Goal: Task Accomplishment & Management: Manage account settings

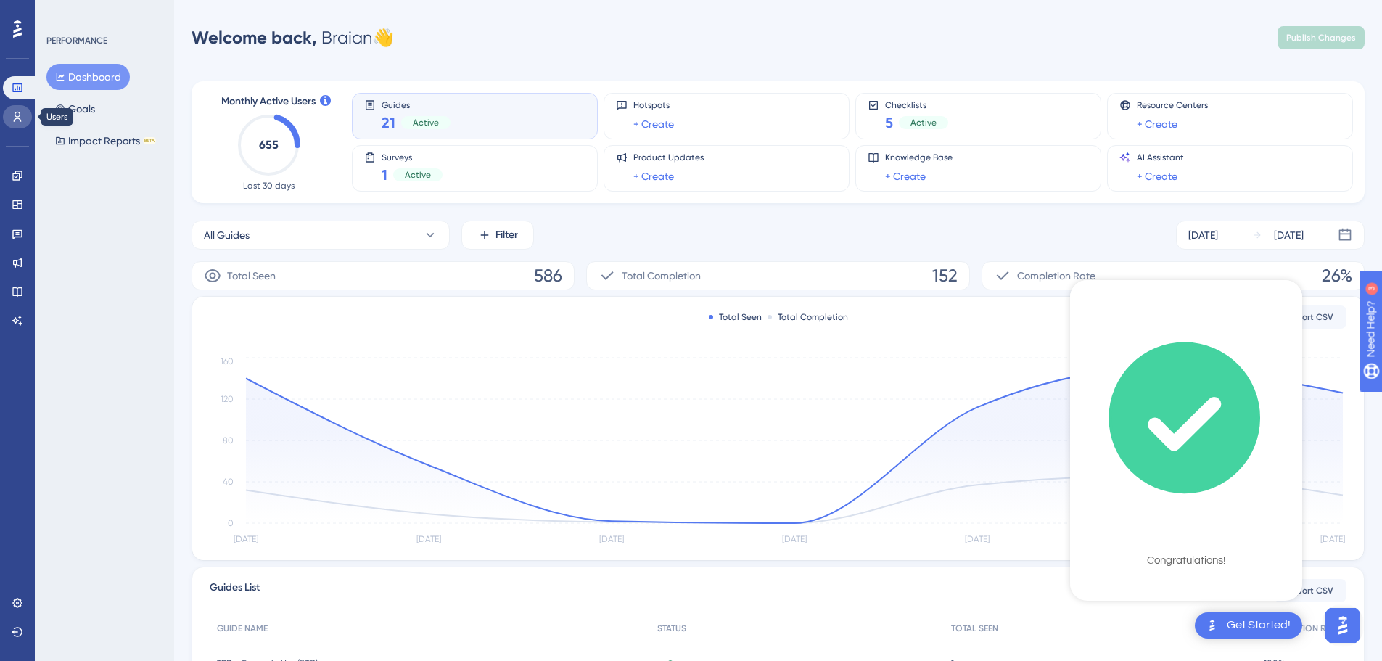
click at [15, 119] on icon at bounding box center [18, 117] width 12 height 12
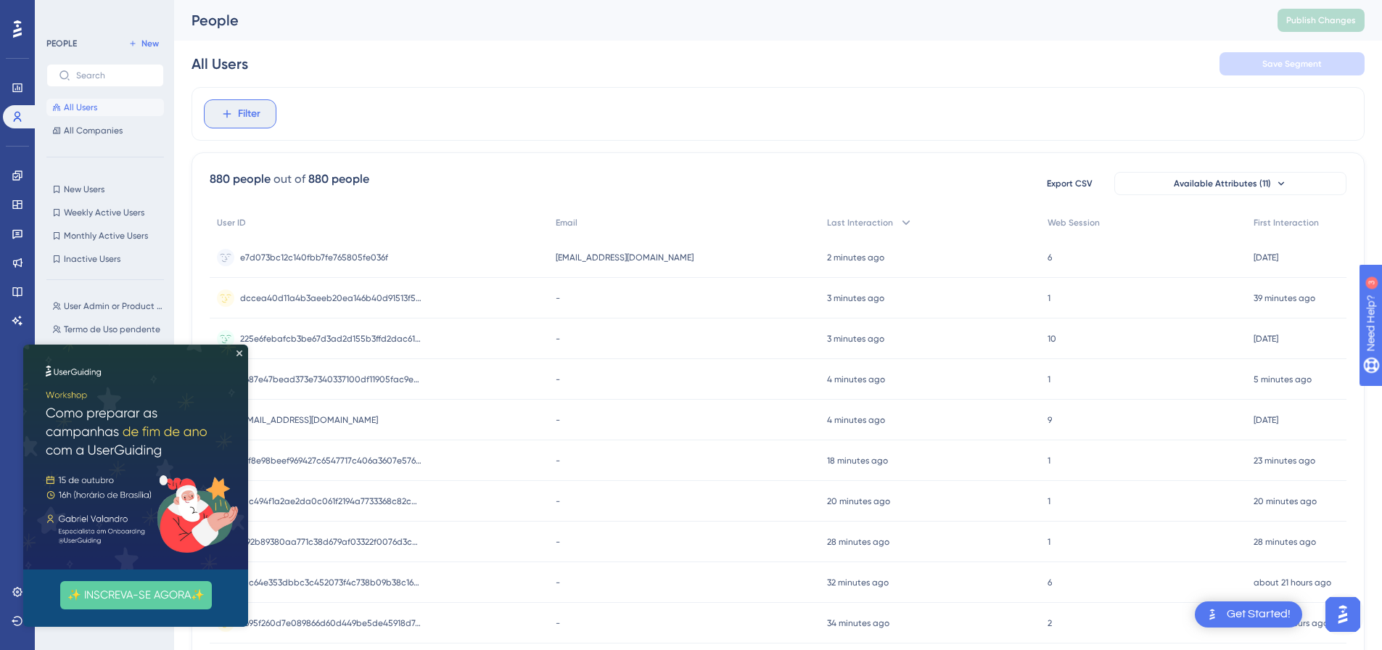
click at [253, 107] on span "Filter" at bounding box center [249, 113] width 22 height 17
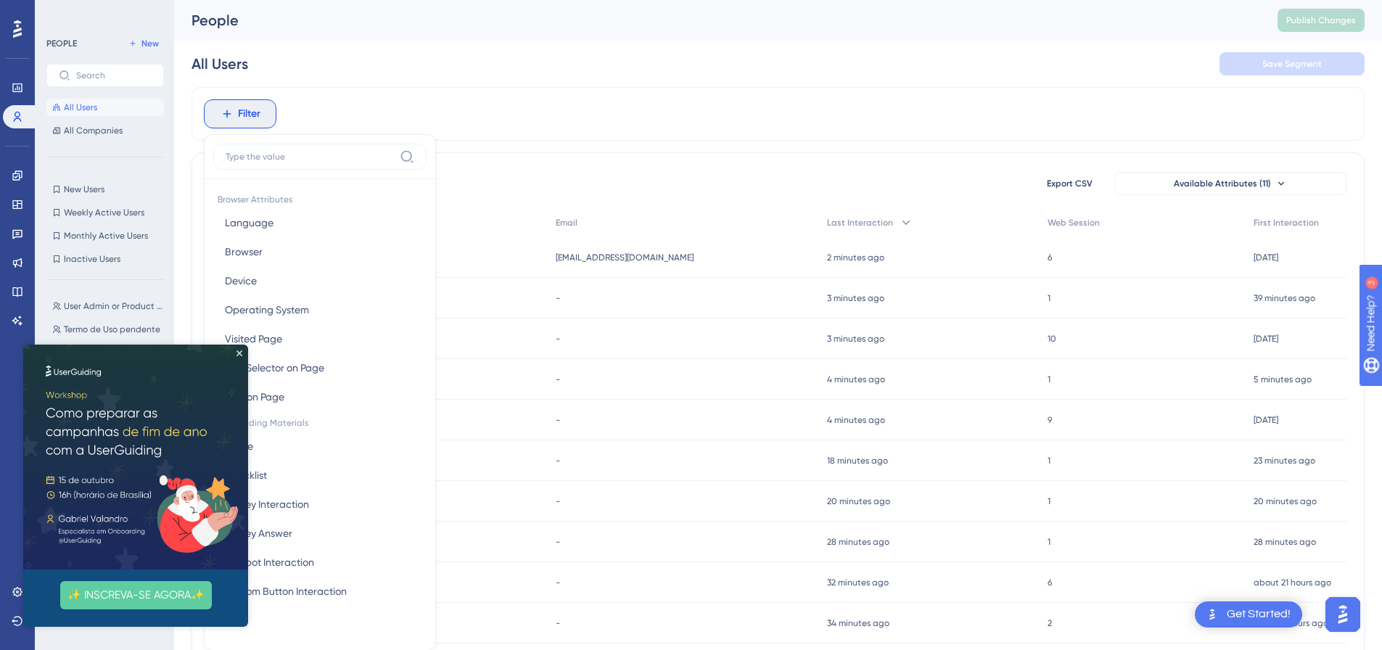
click at [237, 346] on img at bounding box center [135, 457] width 225 height 225
click at [238, 356] on icon "Close Preview" at bounding box center [240, 353] width 6 height 6
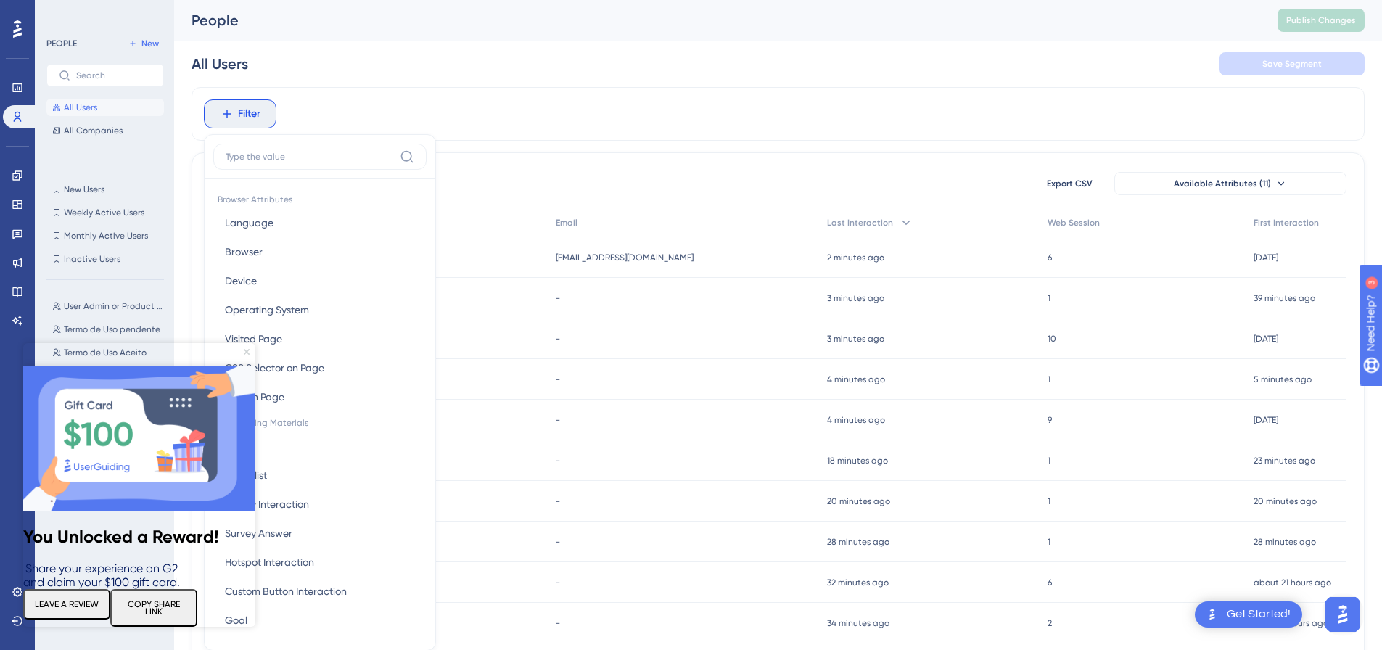
click at [245, 351] on icon "Close Preview" at bounding box center [247, 352] width 6 height 6
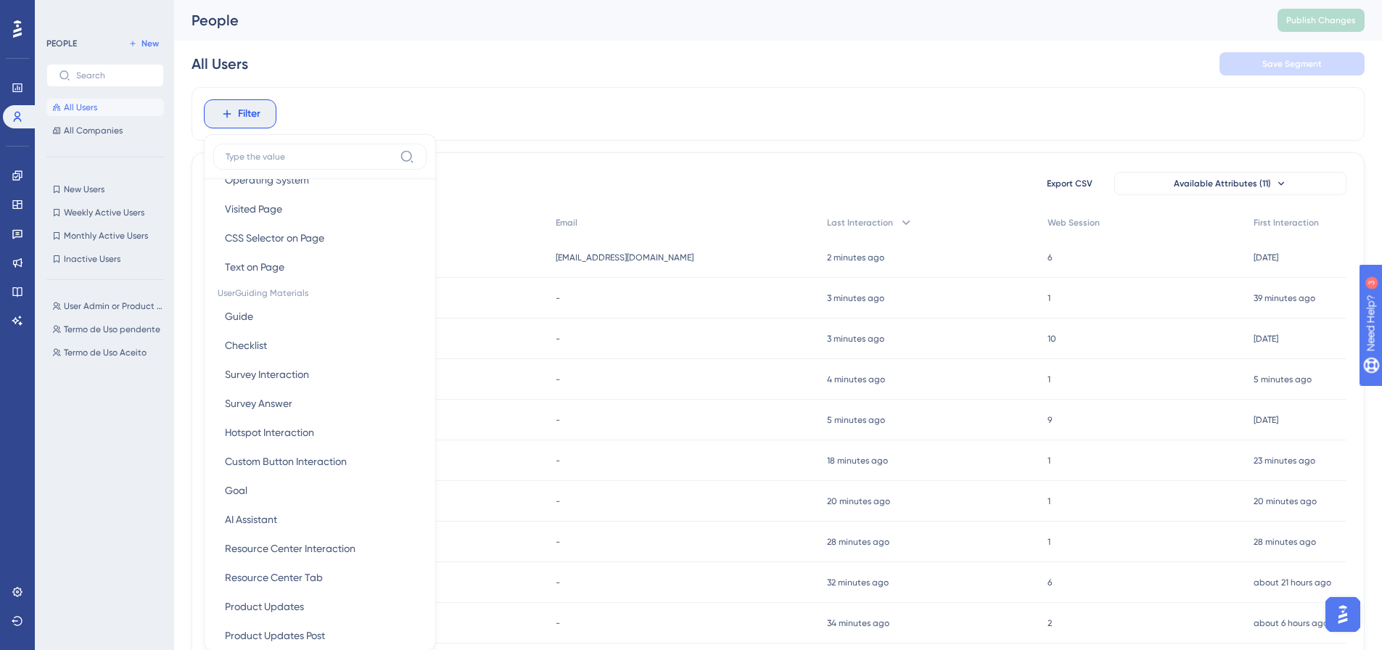
click at [702, 62] on div "All Users Save Segment" at bounding box center [778, 64] width 1173 height 46
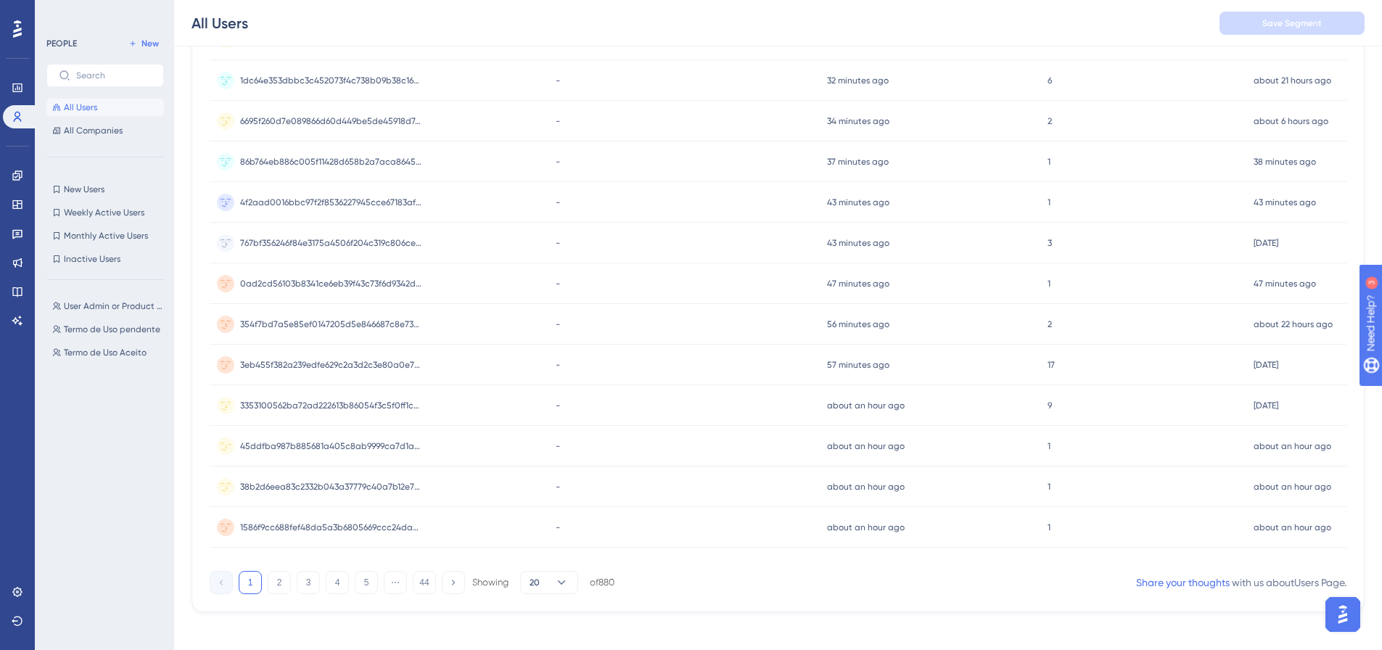
scroll to position [517, 0]
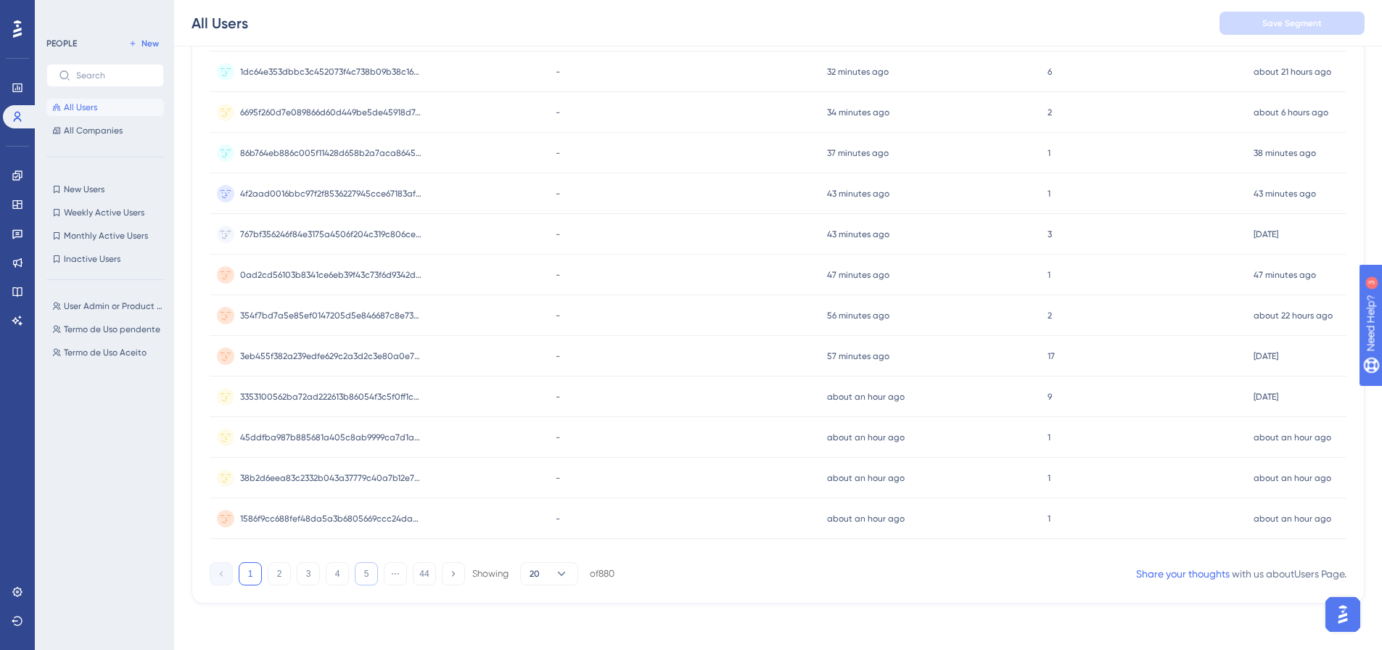
click at [372, 575] on button "5" at bounding box center [366, 573] width 23 height 23
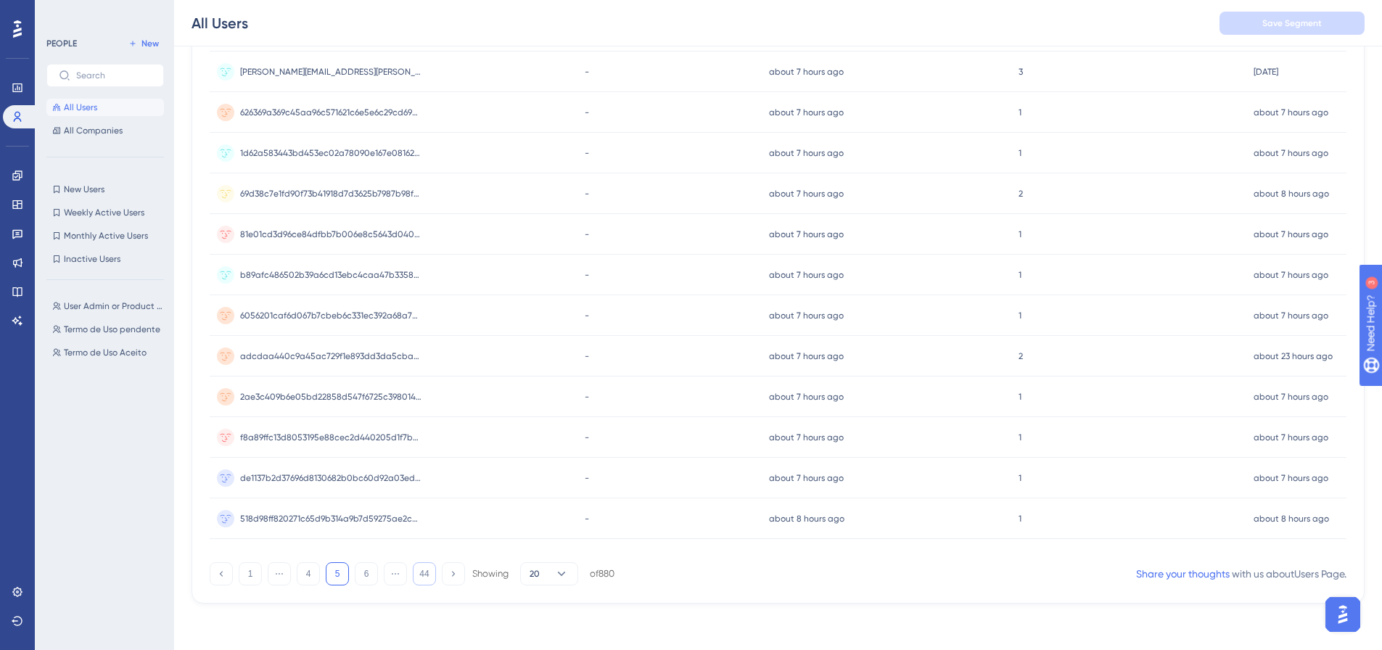
click at [432, 571] on button "44" at bounding box center [424, 573] width 23 height 23
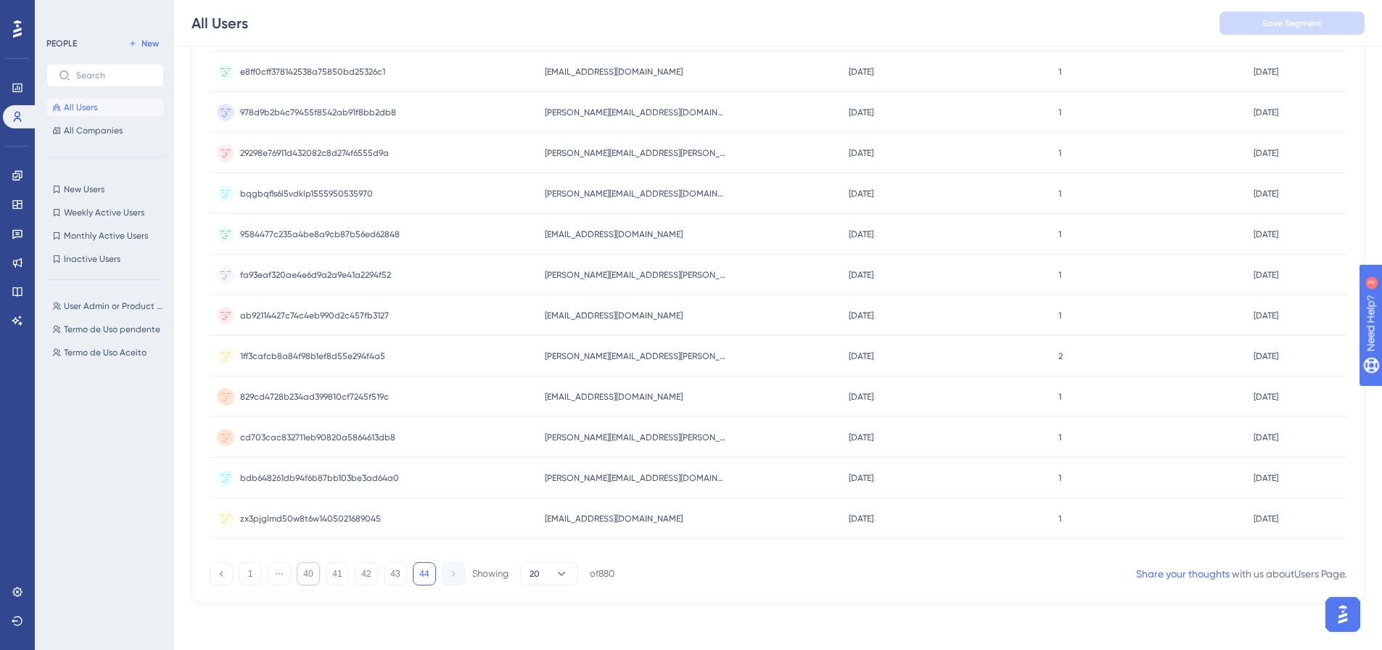
click at [309, 582] on button "40" at bounding box center [308, 573] width 23 height 23
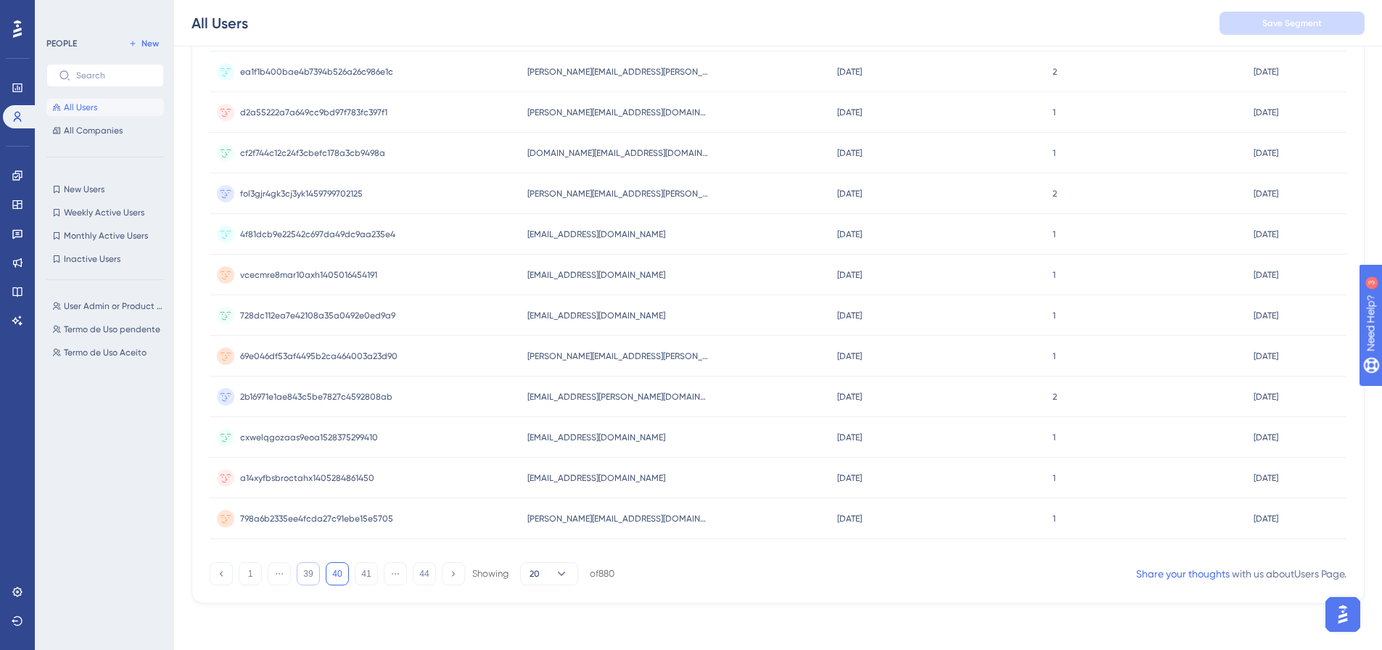
click at [309, 576] on button "39" at bounding box center [308, 573] width 23 height 23
click at [306, 577] on button "38" at bounding box center [308, 573] width 23 height 23
click at [306, 577] on button "37" at bounding box center [308, 573] width 23 height 23
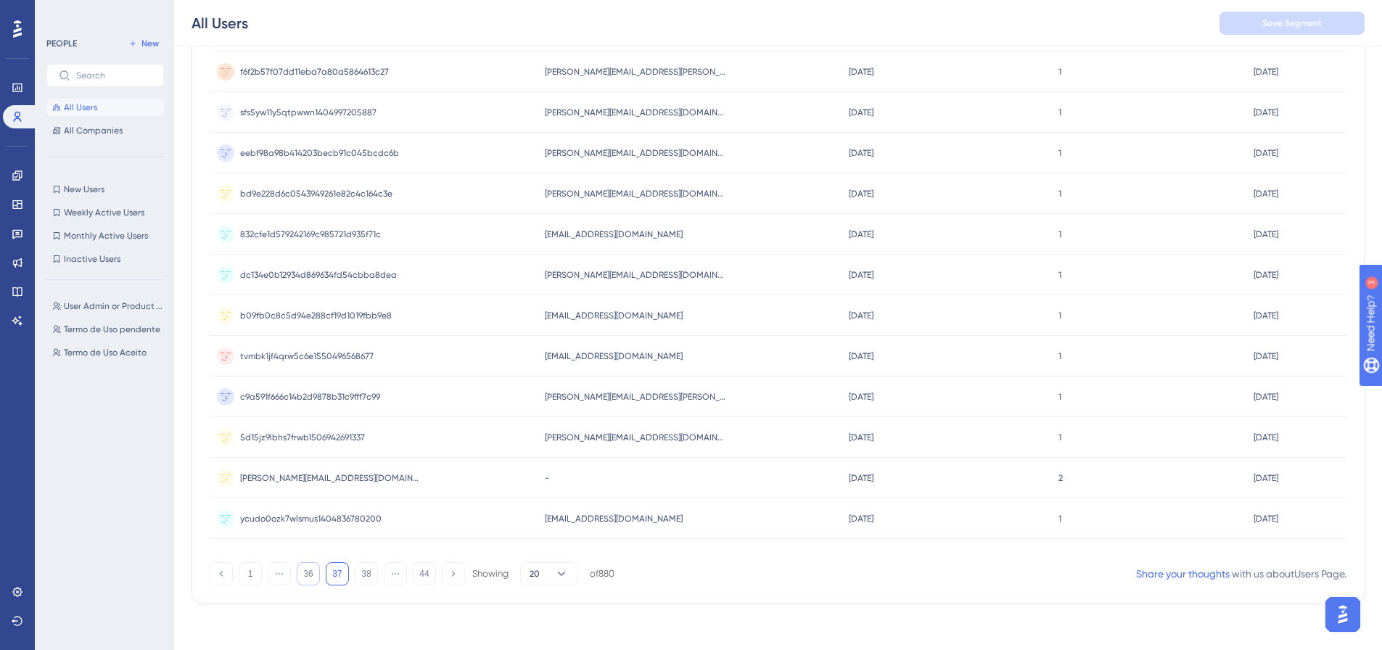
click at [306, 577] on button "36" at bounding box center [308, 573] width 23 height 23
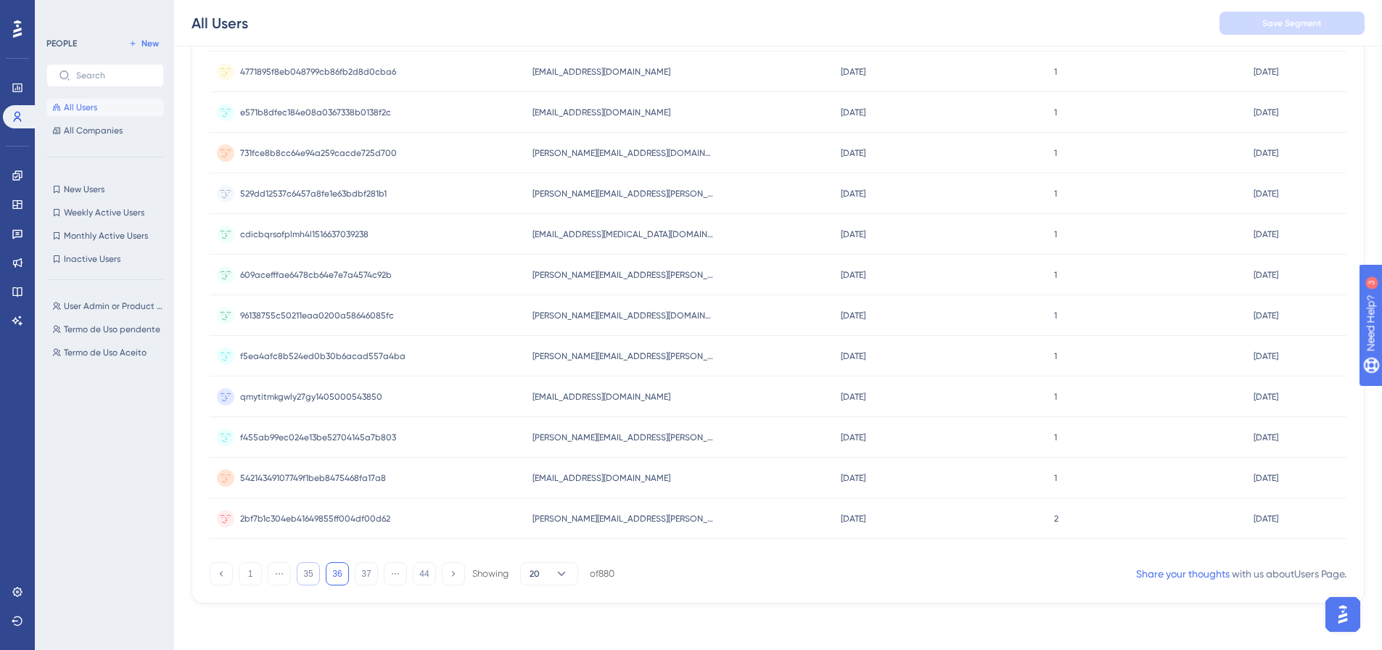
click at [306, 577] on button "35" at bounding box center [308, 573] width 23 height 23
click at [306, 577] on button "34" at bounding box center [308, 573] width 23 height 23
click at [306, 577] on button "33" at bounding box center [308, 573] width 23 height 23
click at [306, 577] on button "32" at bounding box center [308, 573] width 23 height 23
click at [306, 577] on button "31" at bounding box center [308, 573] width 23 height 23
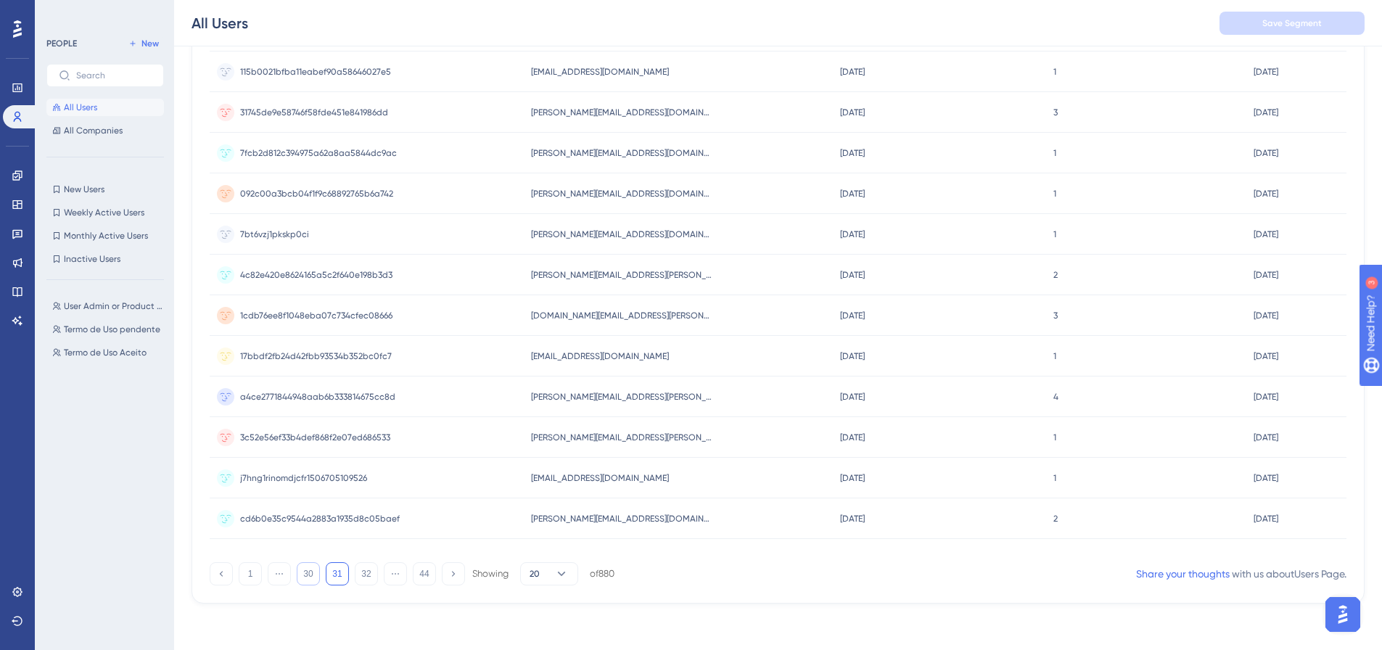
click at [316, 571] on button "30" at bounding box center [308, 573] width 23 height 23
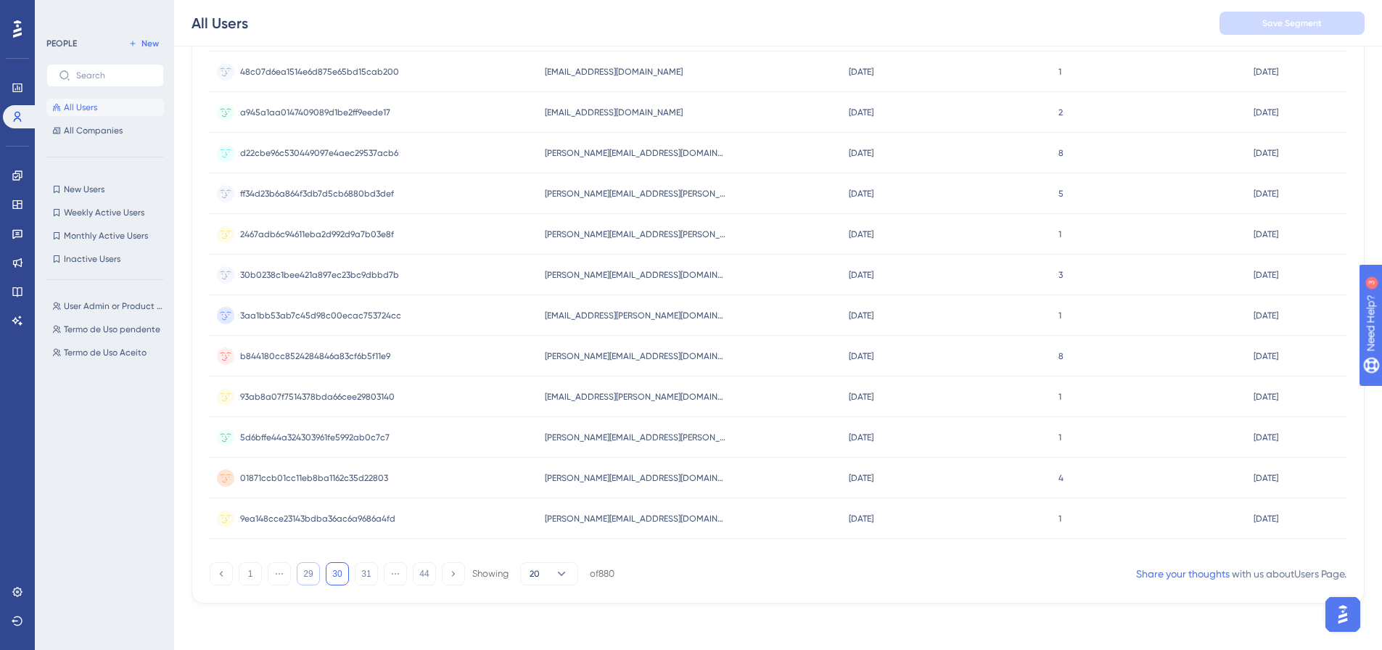
click at [316, 571] on button "29" at bounding box center [308, 573] width 23 height 23
click at [316, 571] on button "28" at bounding box center [308, 573] width 23 height 23
click at [316, 571] on button "27" at bounding box center [308, 573] width 23 height 23
click at [316, 571] on button "26" at bounding box center [308, 573] width 23 height 23
click at [316, 571] on button "25" at bounding box center [308, 573] width 23 height 23
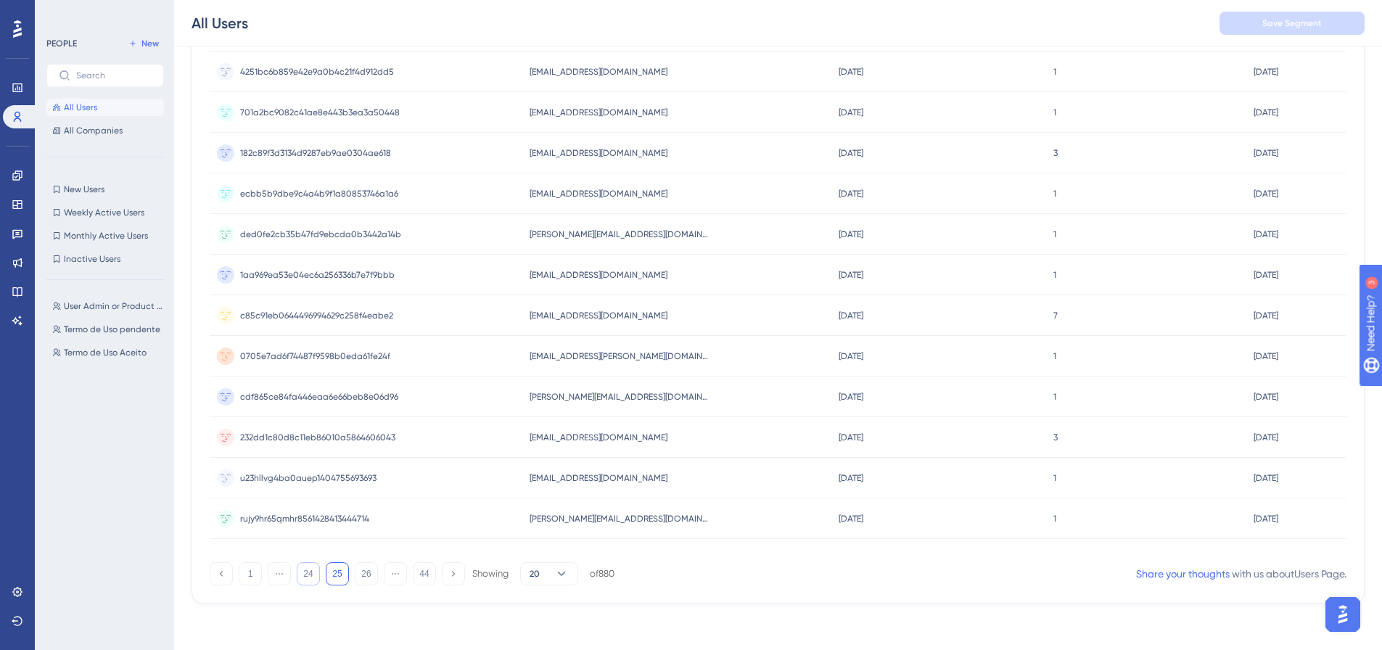
click at [316, 571] on button "24" at bounding box center [308, 573] width 23 height 23
click at [316, 571] on button "23" at bounding box center [308, 573] width 23 height 23
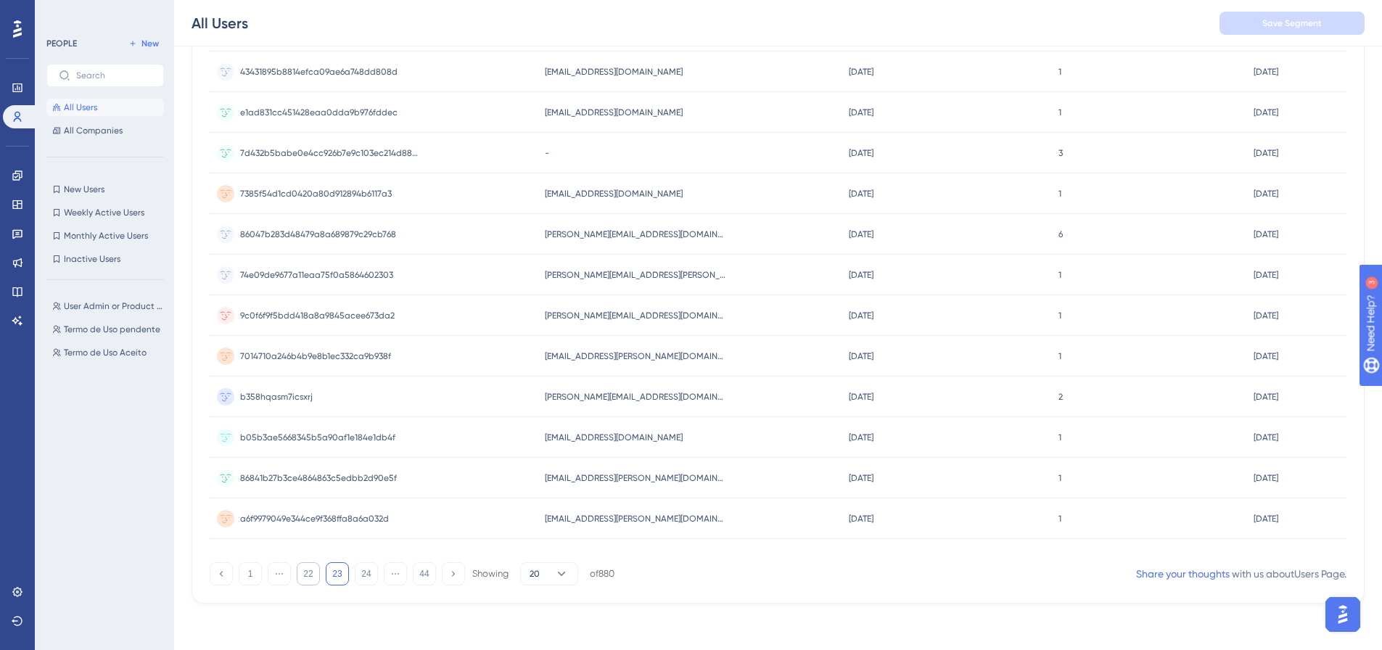
click at [316, 571] on button "22" at bounding box center [308, 573] width 23 height 23
click at [316, 571] on button "21" at bounding box center [308, 573] width 23 height 23
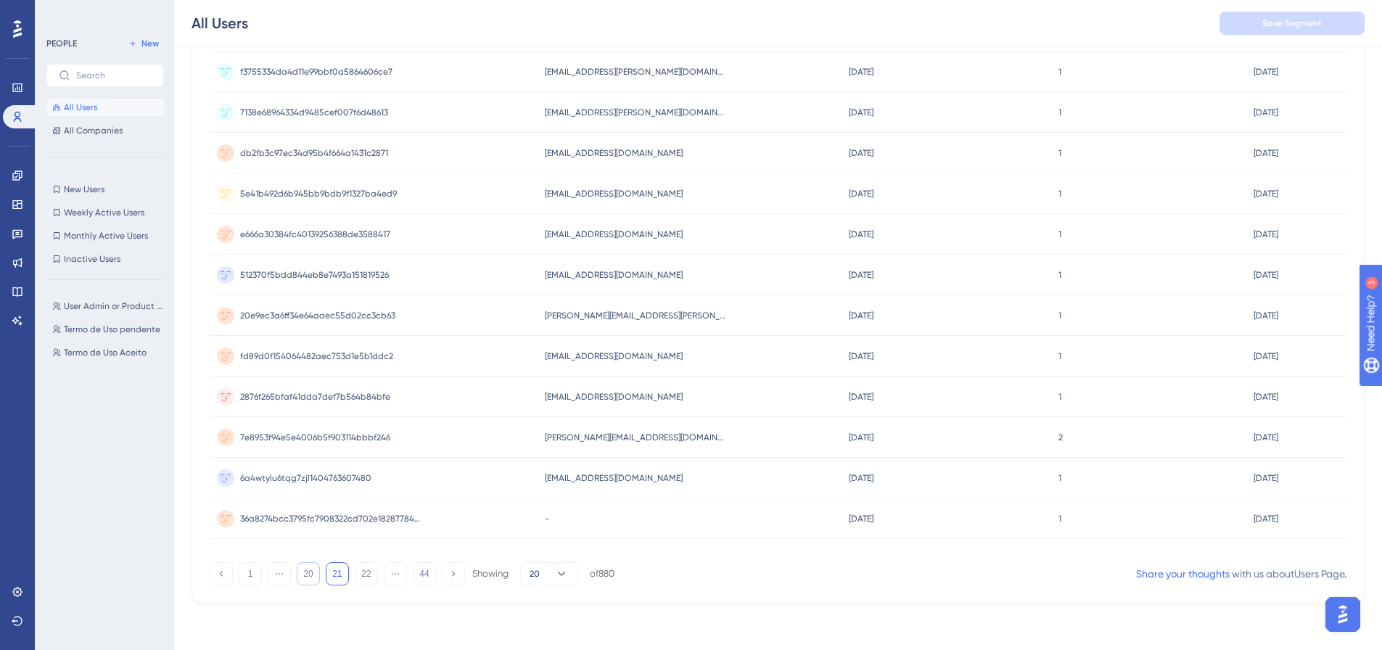
click at [316, 571] on button "20" at bounding box center [308, 573] width 23 height 23
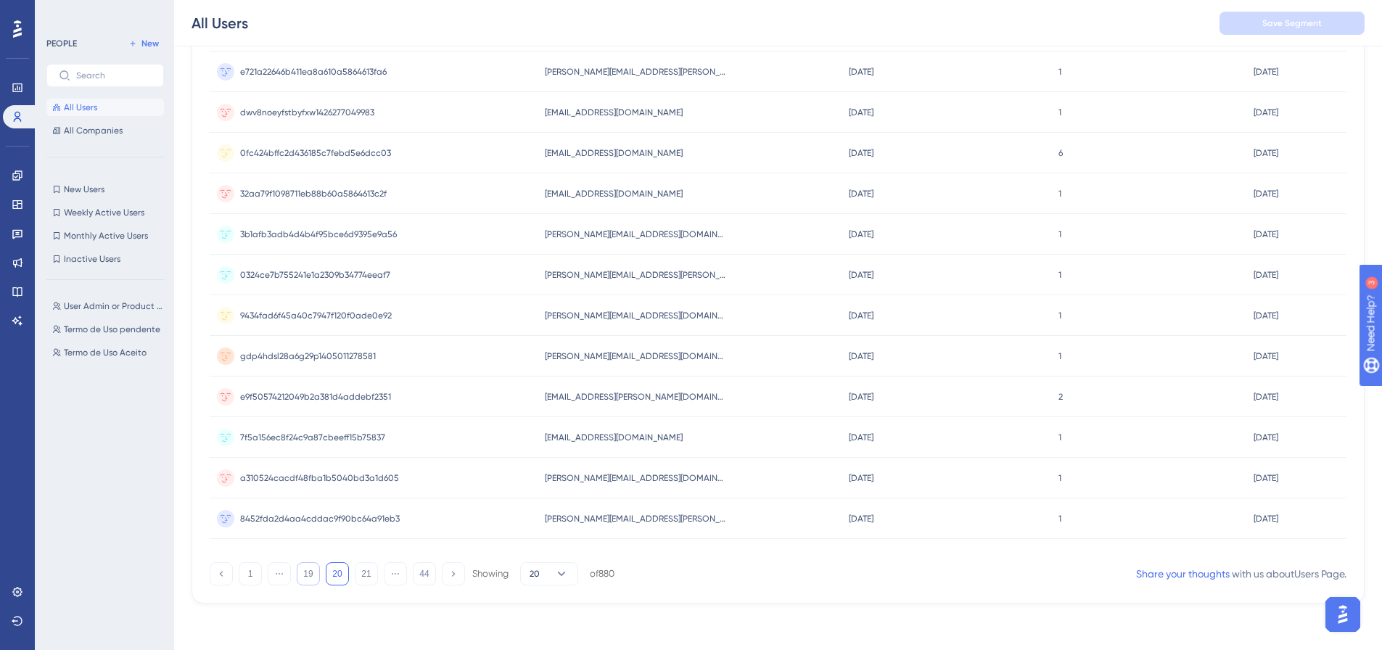
click at [313, 571] on button "19" at bounding box center [308, 573] width 23 height 23
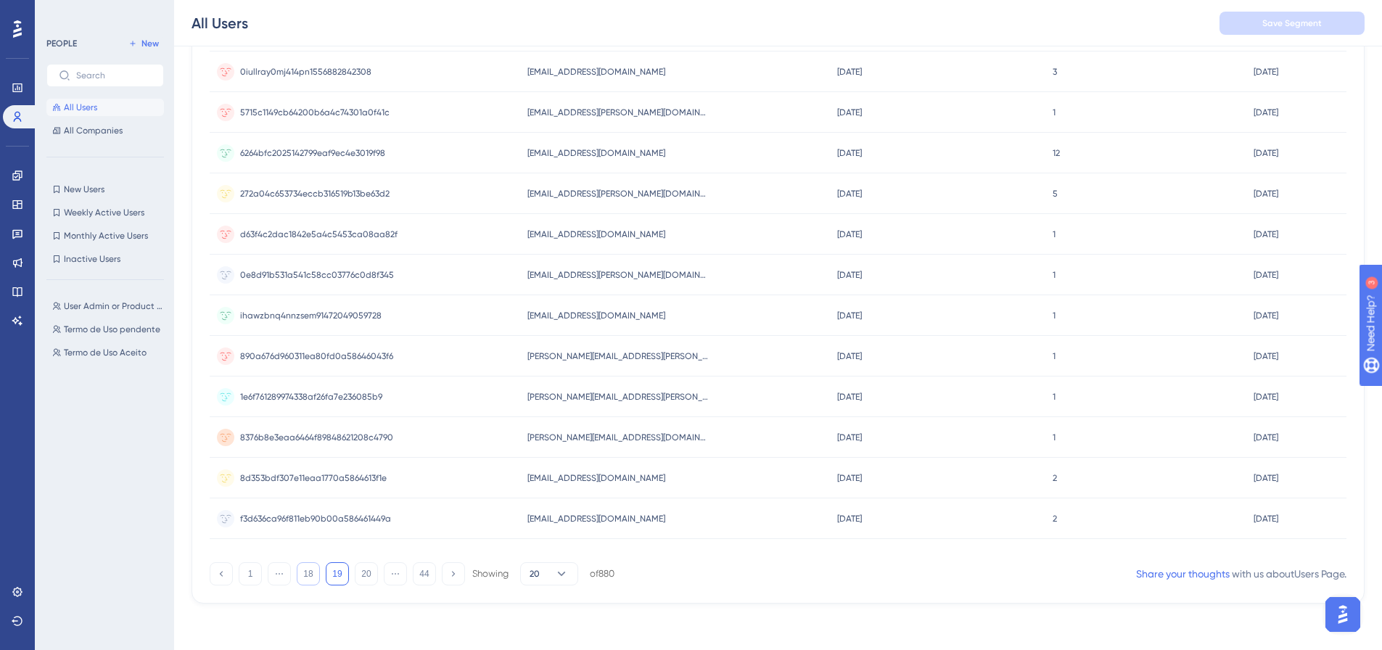
click at [313, 571] on button "18" at bounding box center [308, 573] width 23 height 23
click at [313, 571] on div at bounding box center [763, 377] width 1237 height 546
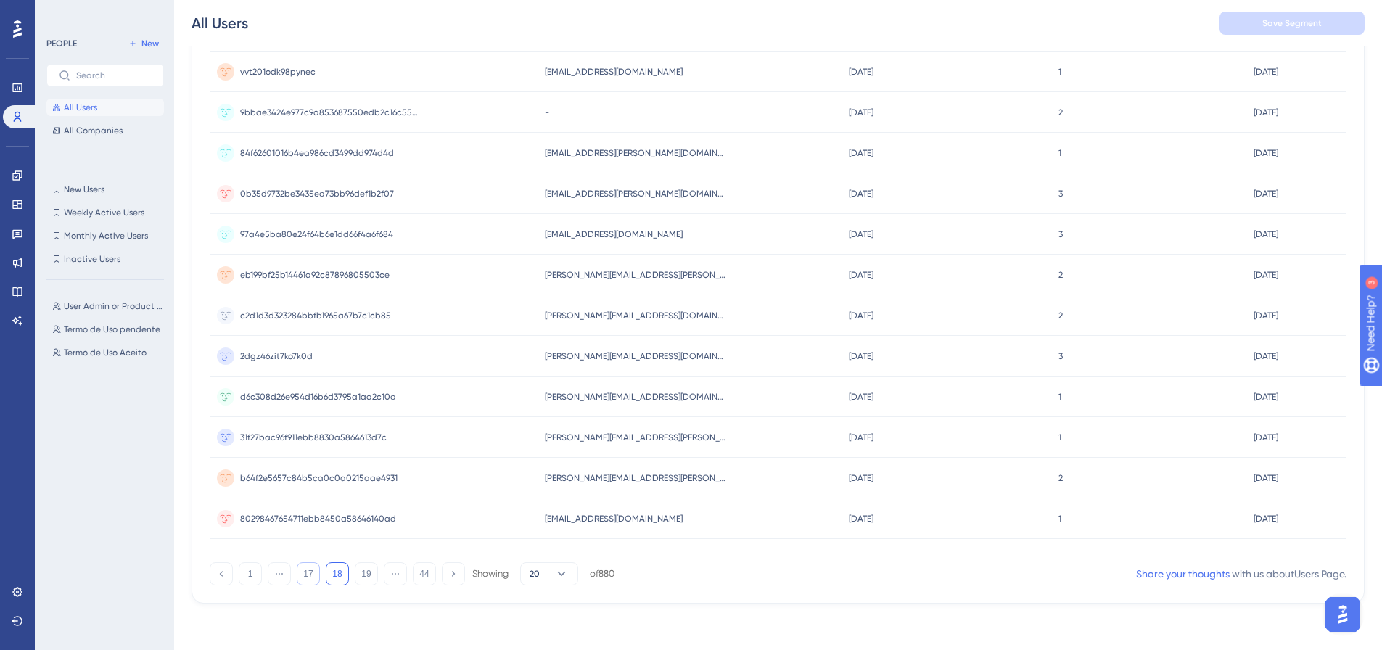
click at [313, 571] on button "17" at bounding box center [308, 573] width 23 height 23
click at [315, 580] on button "16" at bounding box center [308, 573] width 23 height 23
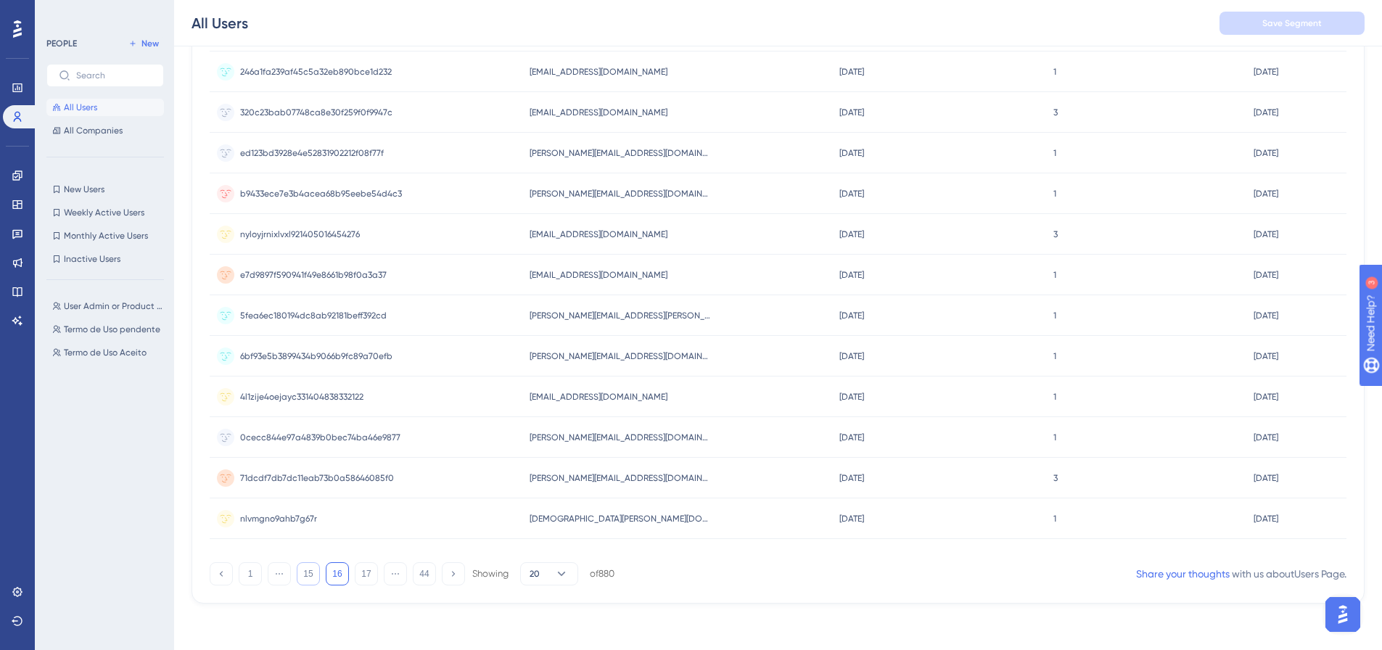
click at [315, 580] on button "15" at bounding box center [308, 573] width 23 height 23
click at [312, 570] on button "14" at bounding box center [308, 573] width 23 height 23
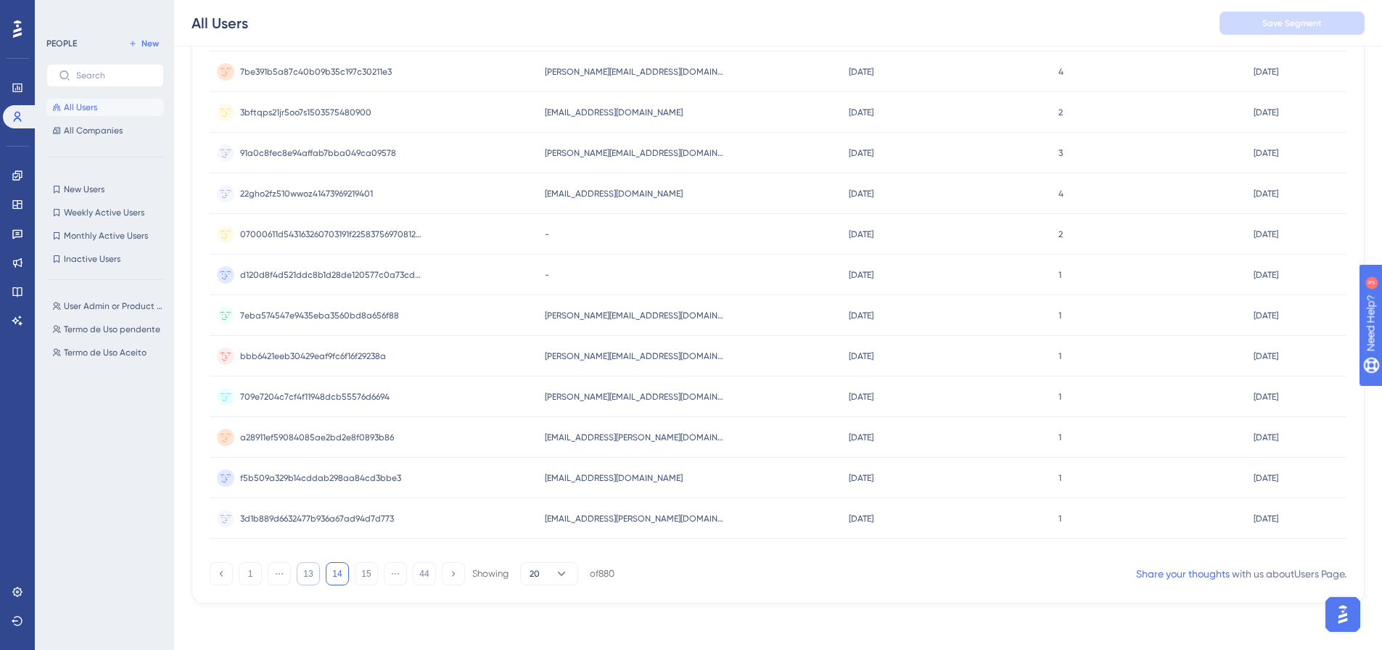
click at [312, 570] on button "13" at bounding box center [308, 573] width 23 height 23
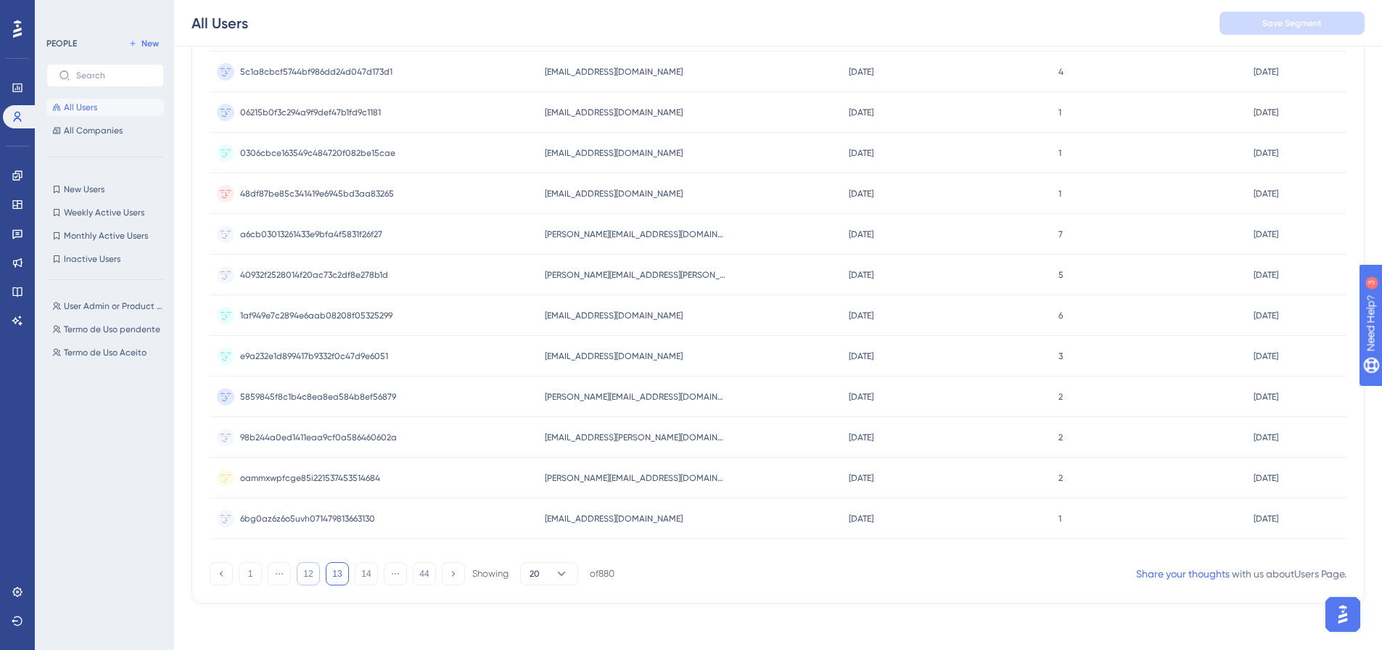
click at [312, 570] on button "12" at bounding box center [308, 573] width 23 height 23
click at [312, 570] on button "11" at bounding box center [308, 573] width 23 height 23
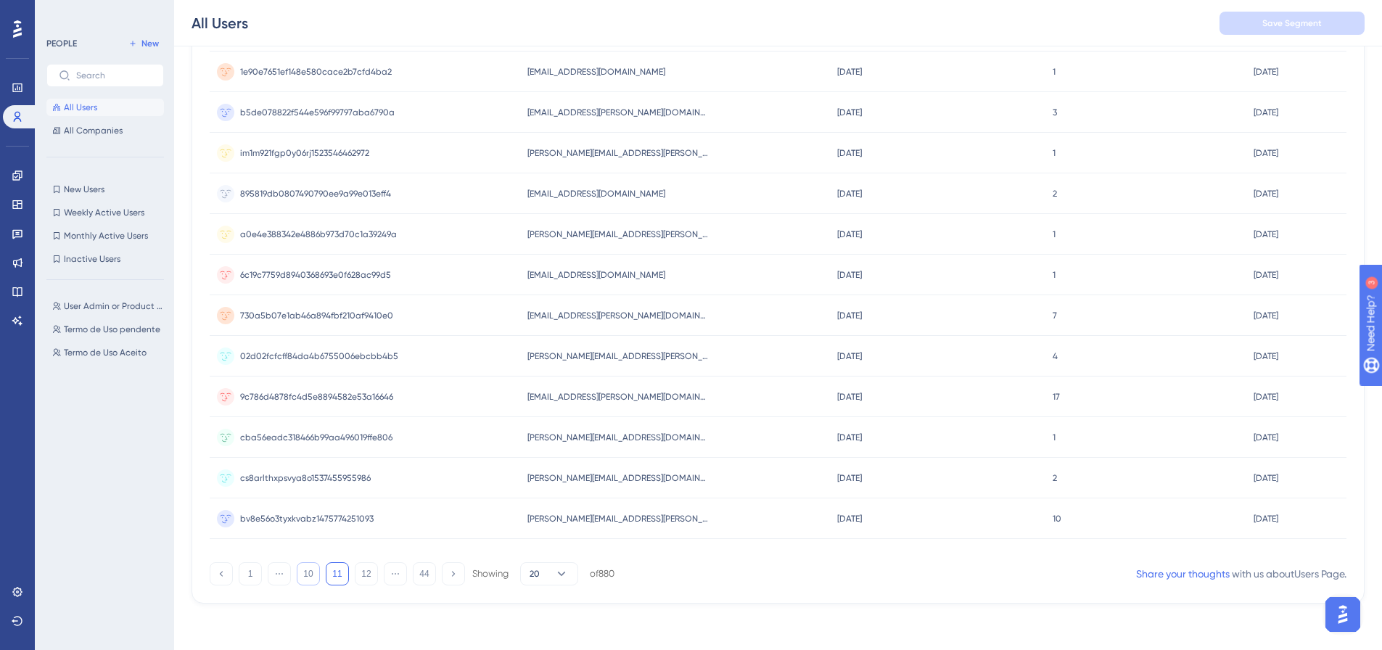
click at [312, 570] on button "10" at bounding box center [308, 573] width 23 height 23
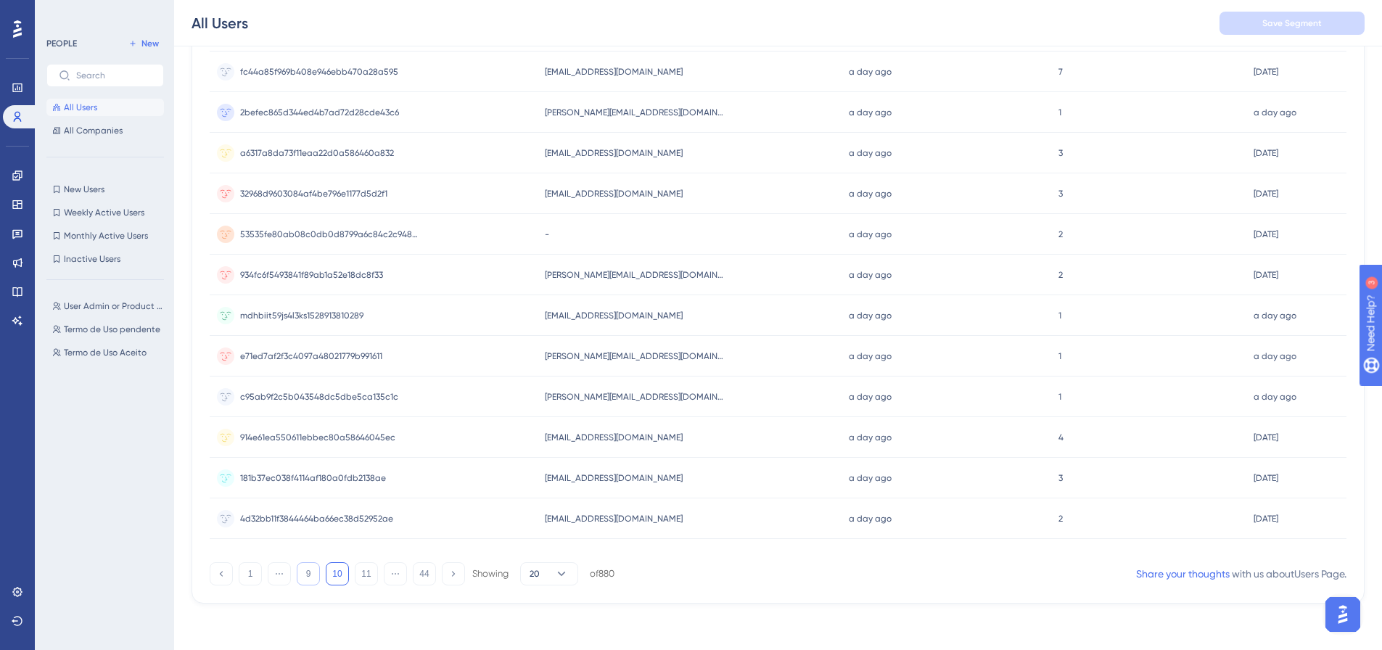
click at [312, 570] on button "9" at bounding box center [308, 573] width 23 height 23
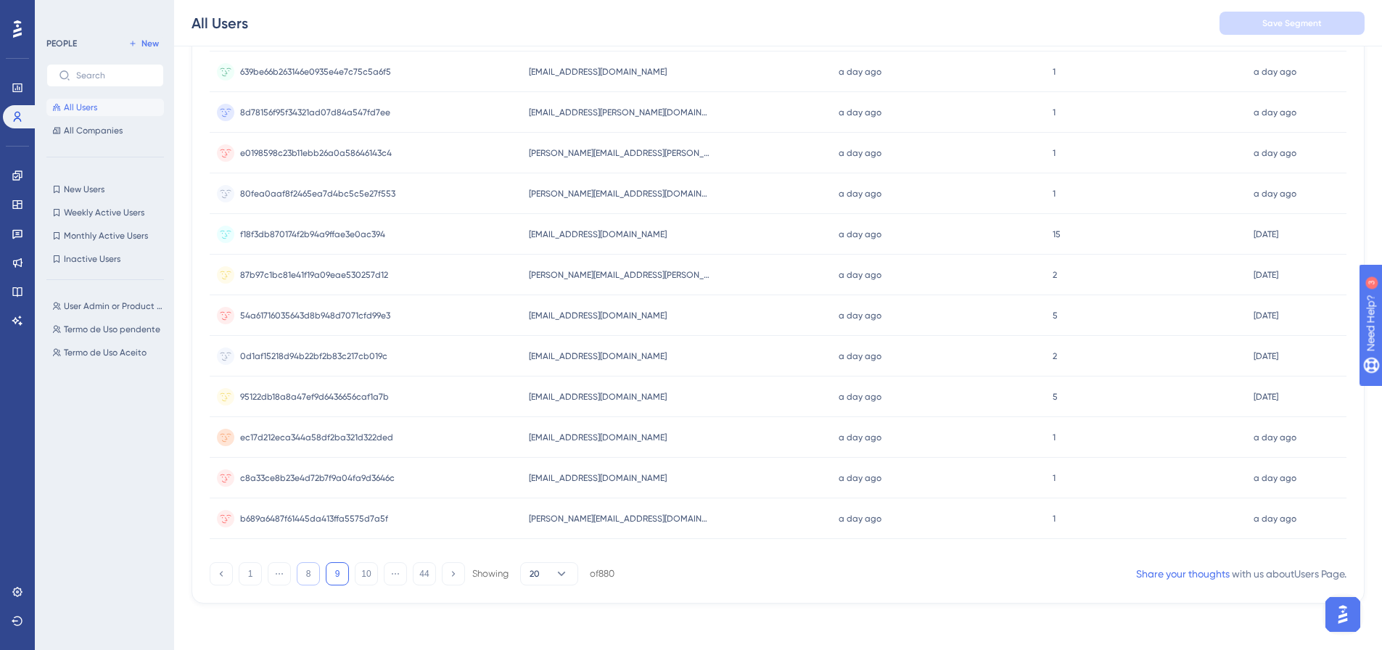
click at [312, 570] on button "8" at bounding box center [308, 573] width 23 height 23
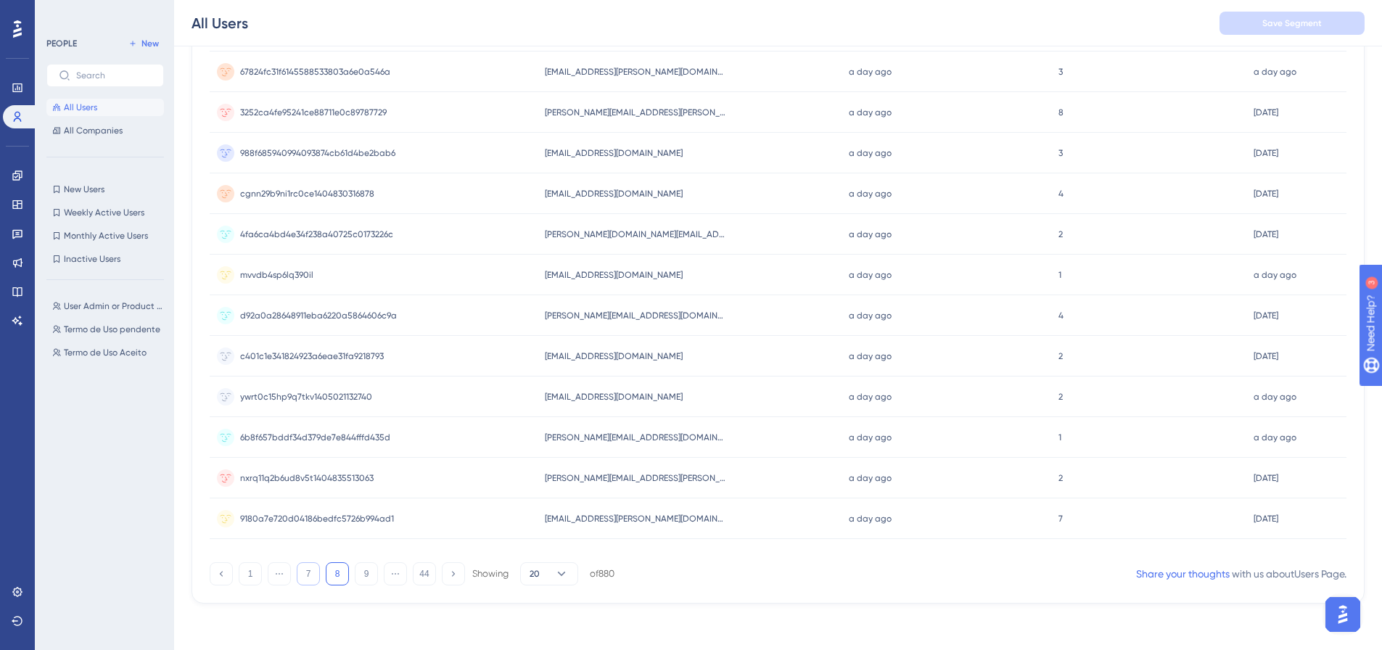
click at [312, 570] on button "7" at bounding box center [308, 573] width 23 height 23
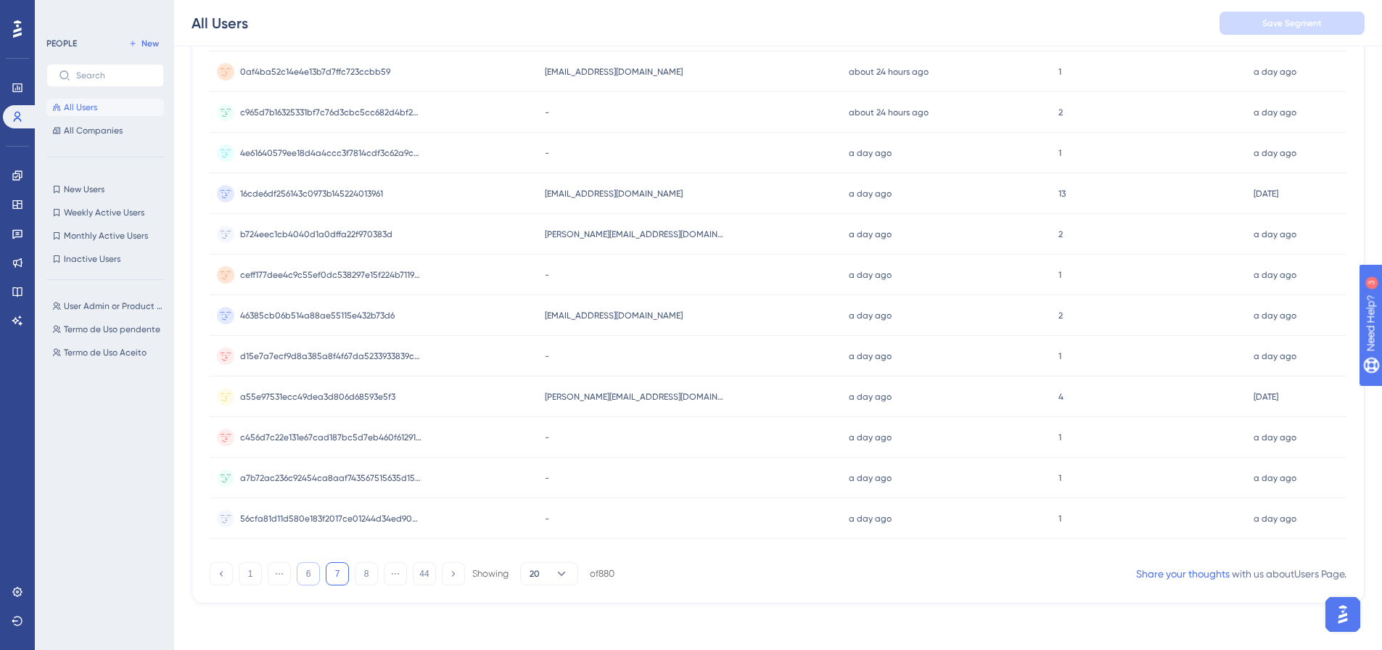
click at [305, 572] on button "6" at bounding box center [308, 573] width 23 height 23
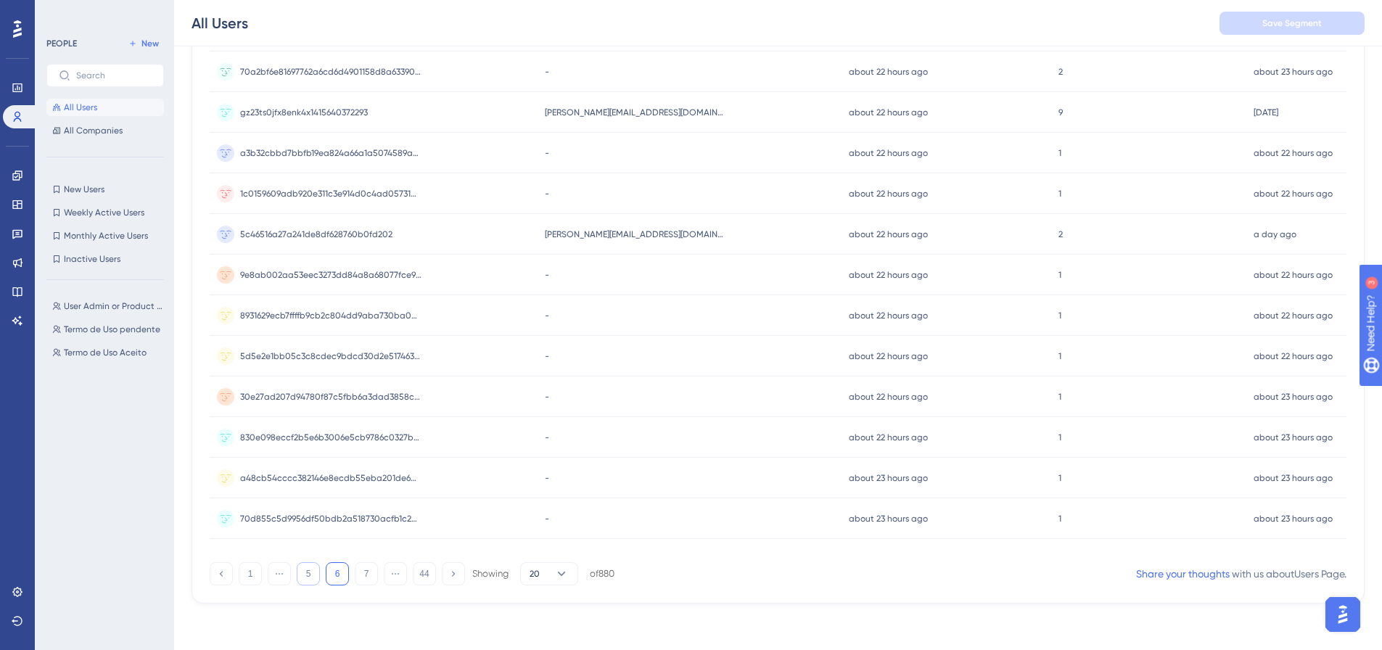
click at [318, 573] on button "5" at bounding box center [308, 573] width 23 height 23
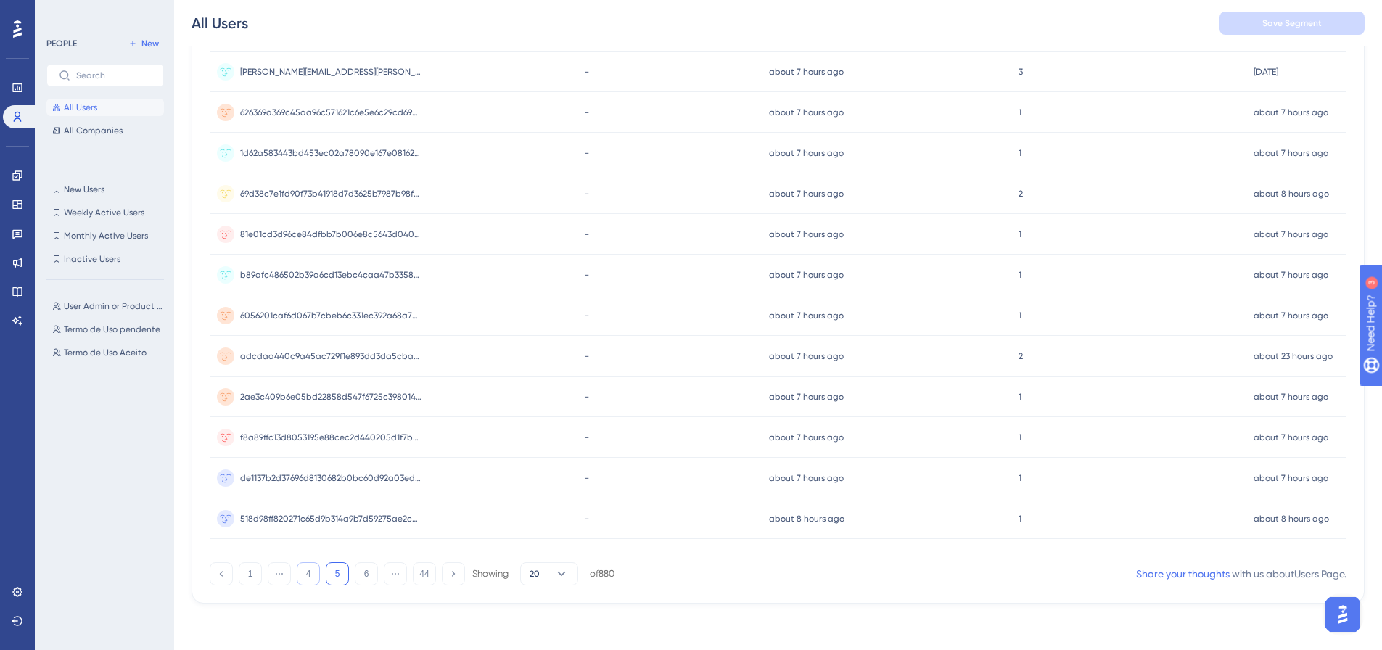
click at [310, 578] on button "4" at bounding box center [308, 573] width 23 height 23
click at [298, 576] on button "3" at bounding box center [308, 573] width 23 height 23
click at [284, 573] on button "2" at bounding box center [279, 573] width 23 height 23
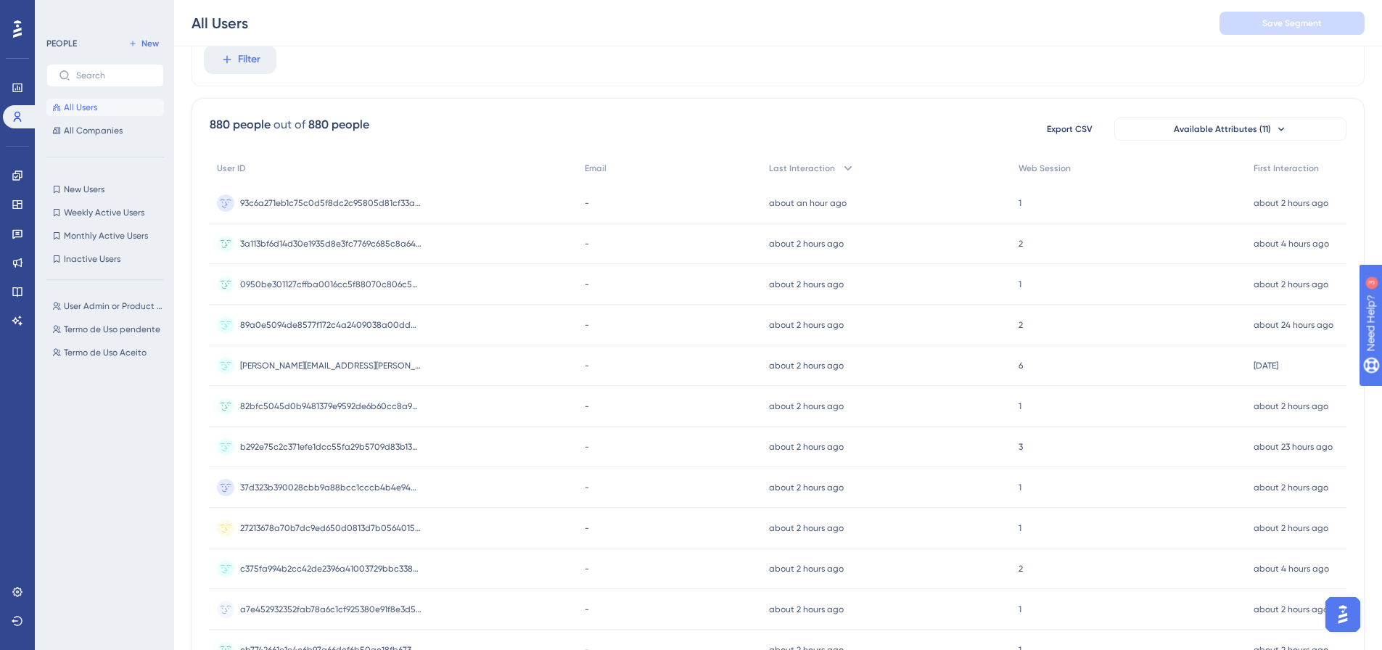
scroll to position [508, 0]
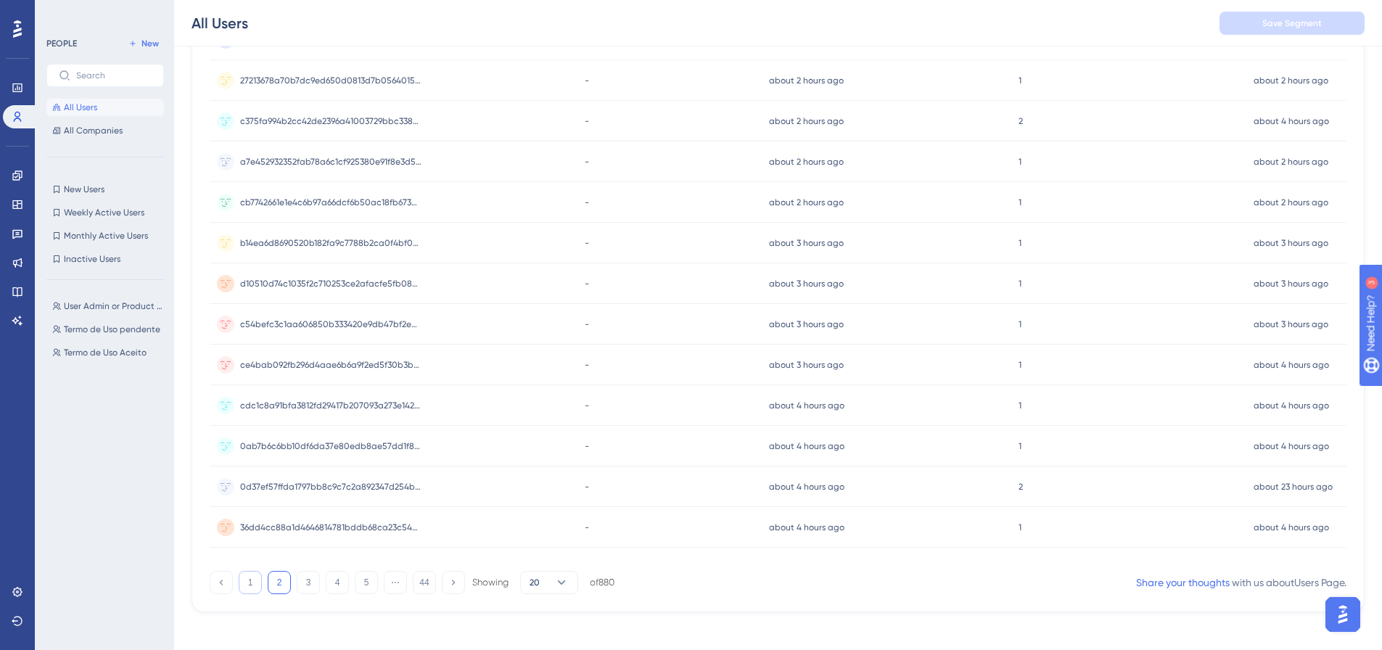
click at [251, 582] on button "1" at bounding box center [250, 582] width 23 height 23
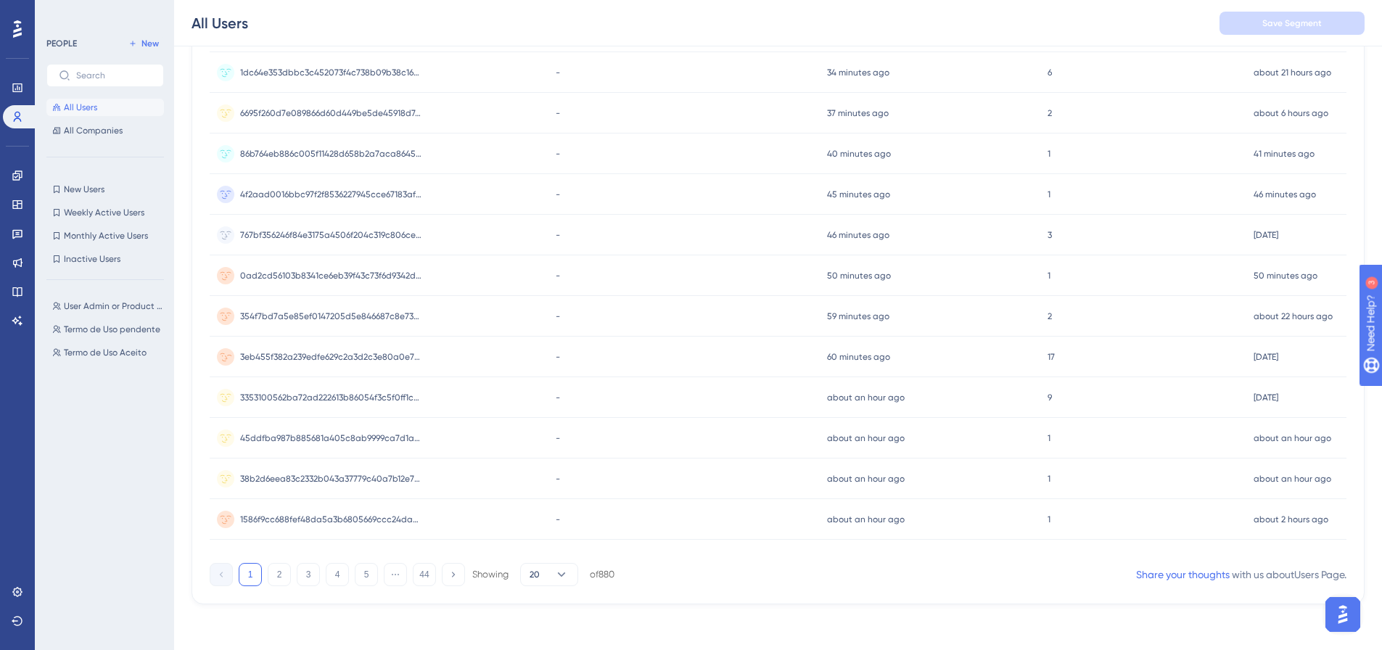
scroll to position [517, 0]
click at [282, 574] on button "2" at bounding box center [279, 573] width 23 height 23
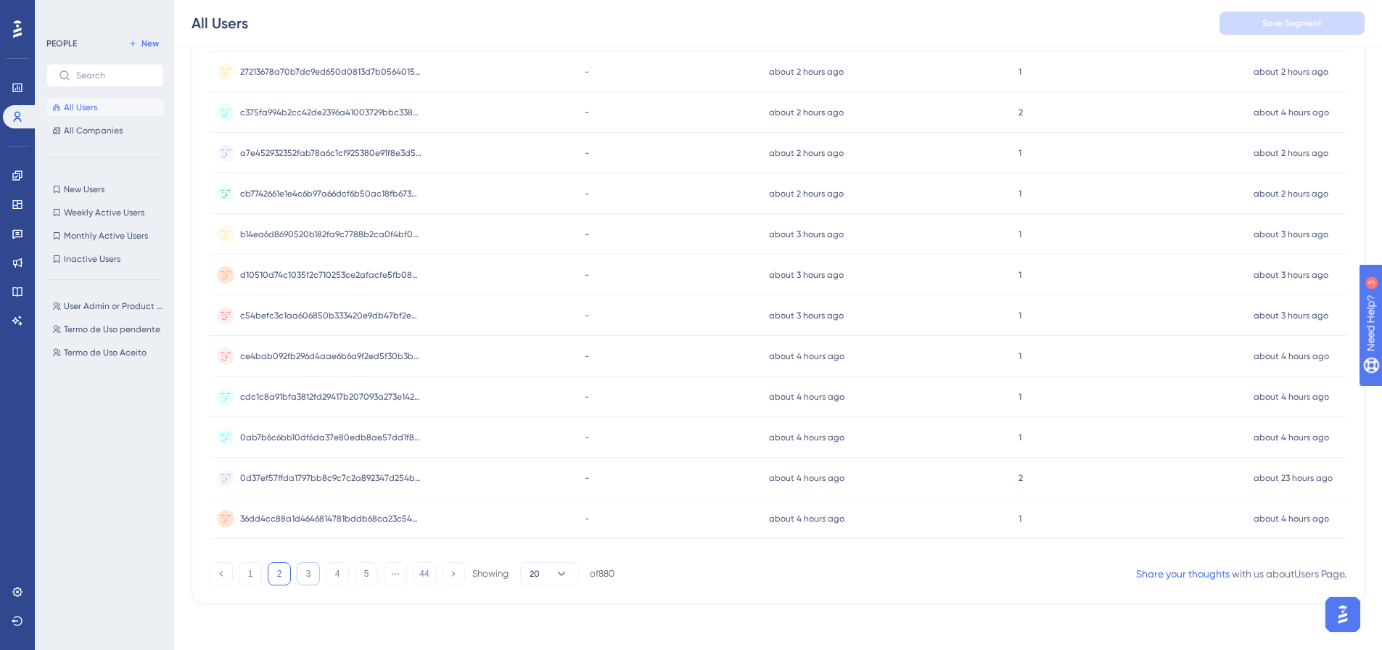
click at [305, 578] on button "3" at bounding box center [308, 573] width 23 height 23
click at [327, 577] on button "4" at bounding box center [337, 573] width 23 height 23
click at [369, 568] on button "5" at bounding box center [366, 573] width 23 height 23
click at [366, 569] on button "6" at bounding box center [366, 573] width 23 height 23
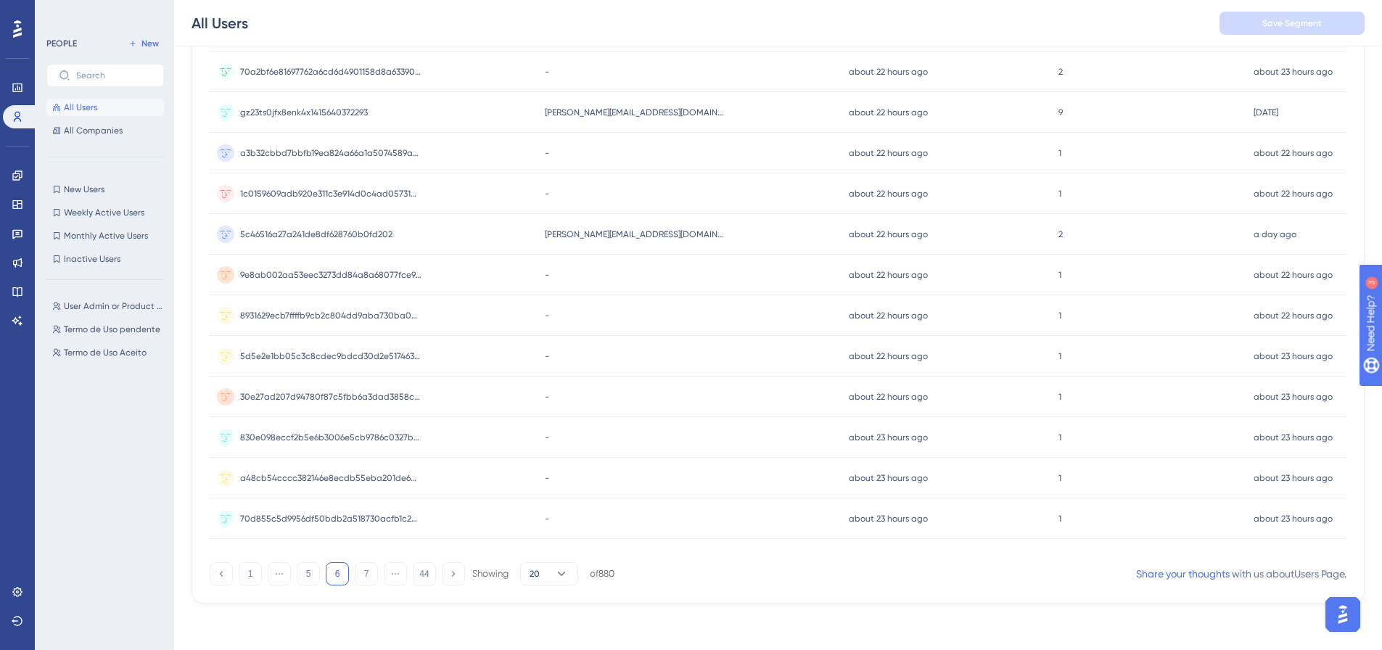
drag, startPoint x: 368, startPoint y: 572, endPoint x: 331, endPoint y: 585, distance: 39.2
click at [368, 572] on button "7" at bounding box center [366, 573] width 23 height 23
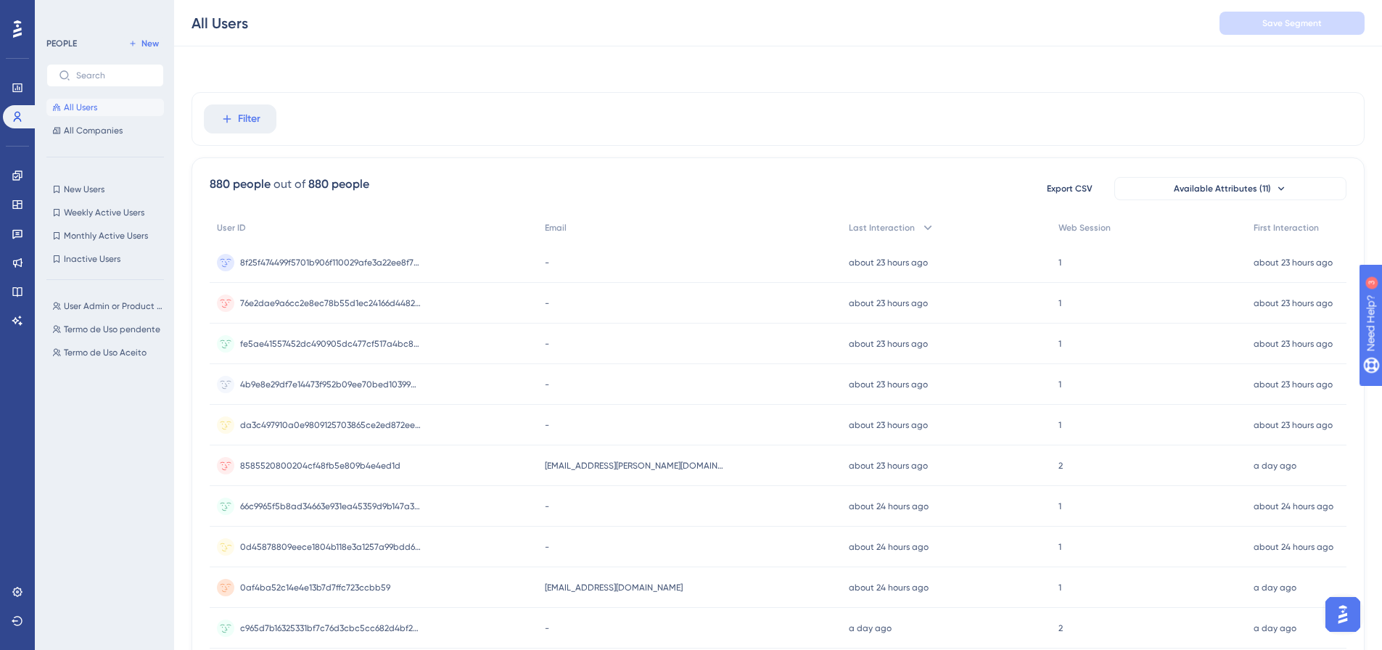
scroll to position [0, 0]
